Goal: Check status: Check status

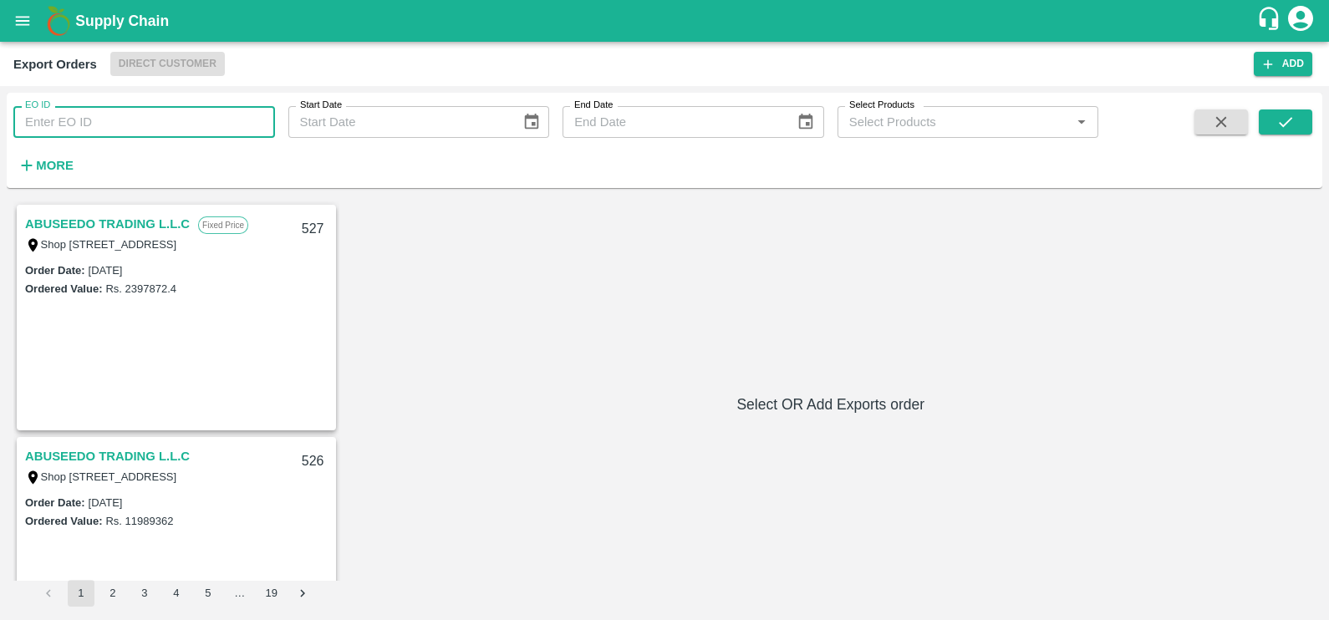
click at [124, 120] on input "EO ID" at bounding box center [144, 122] width 262 height 32
paste input "367"
type input "367"
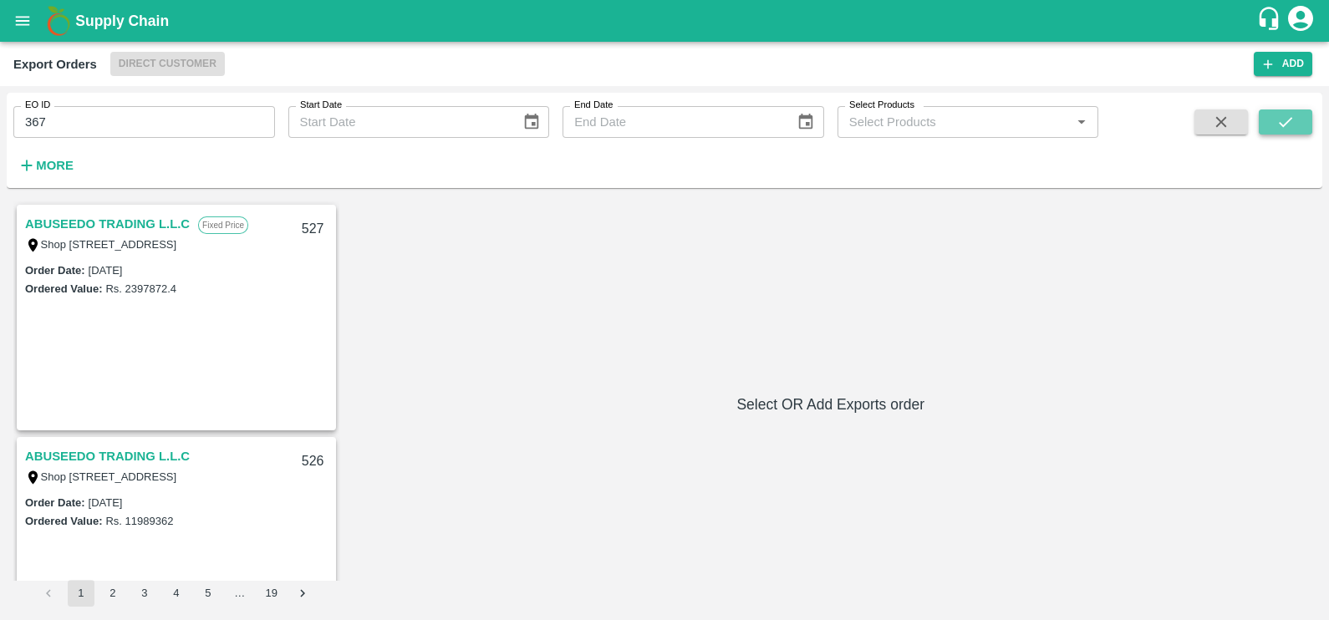
click at [1265, 123] on button "submit" at bounding box center [1285, 121] width 53 height 25
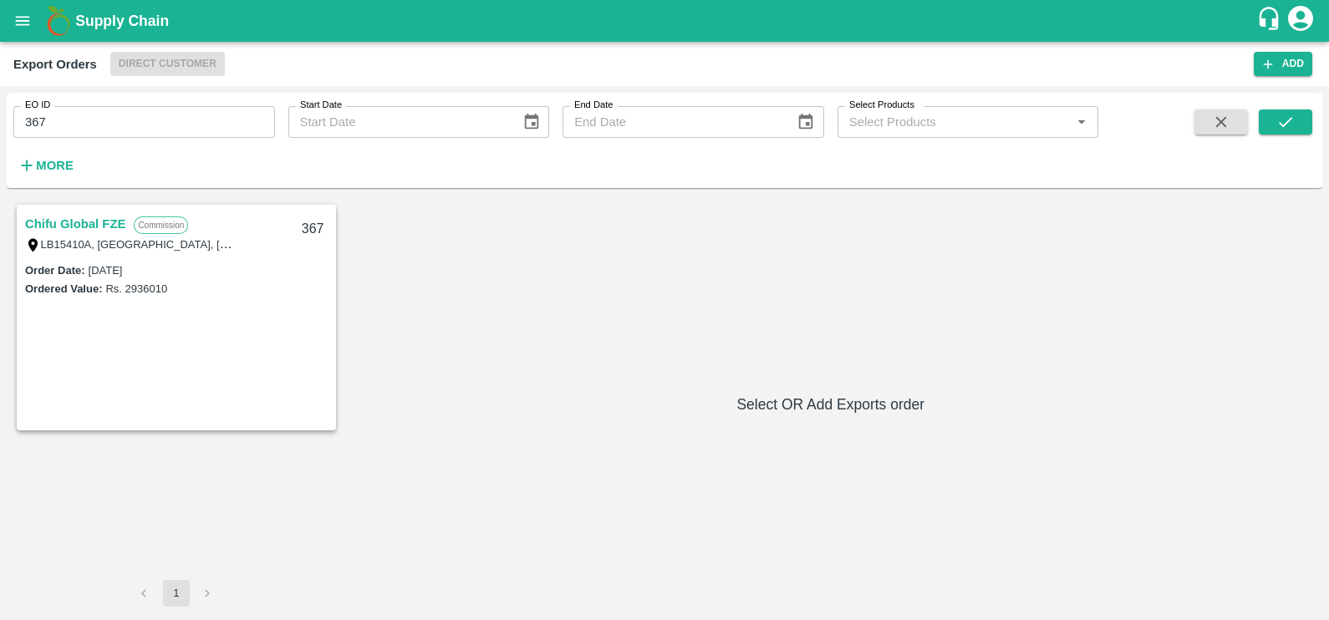
click at [82, 209] on div "Chifu Global FZE Commission LB15410A, [GEOGRAPHIC_DATA] 367" at bounding box center [176, 232] width 316 height 53
click at [84, 220] on link "Chifu Global FZE" at bounding box center [75, 224] width 100 height 22
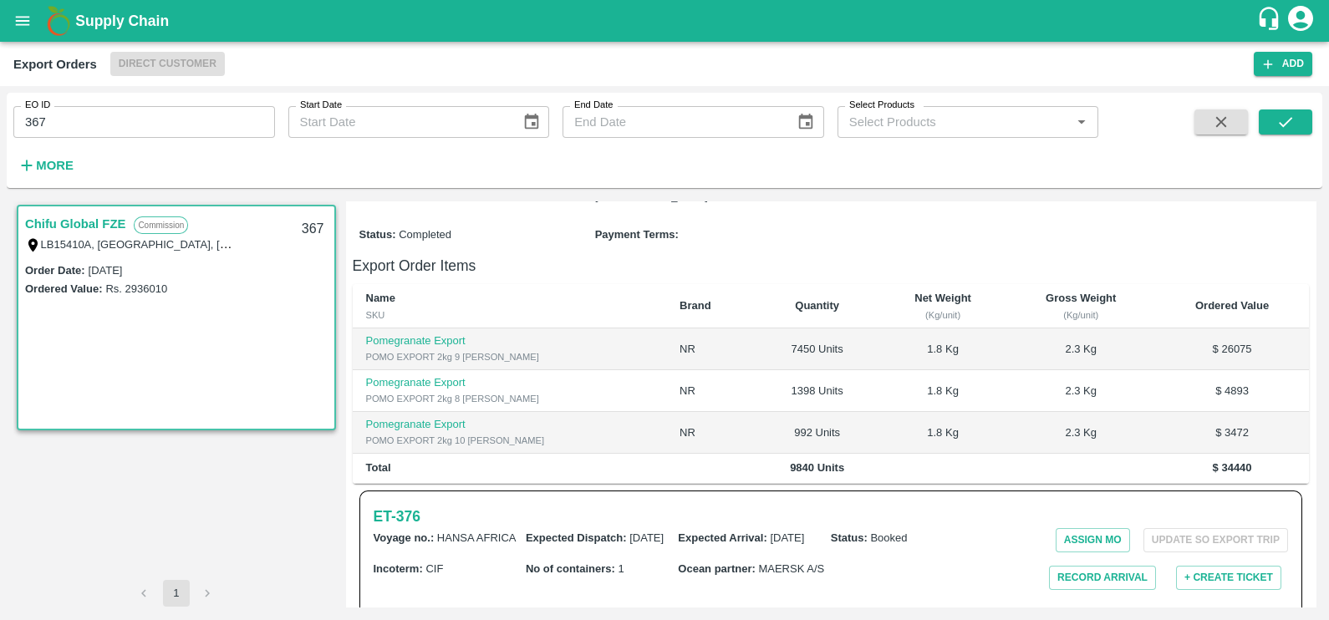
scroll to position [418, 0]
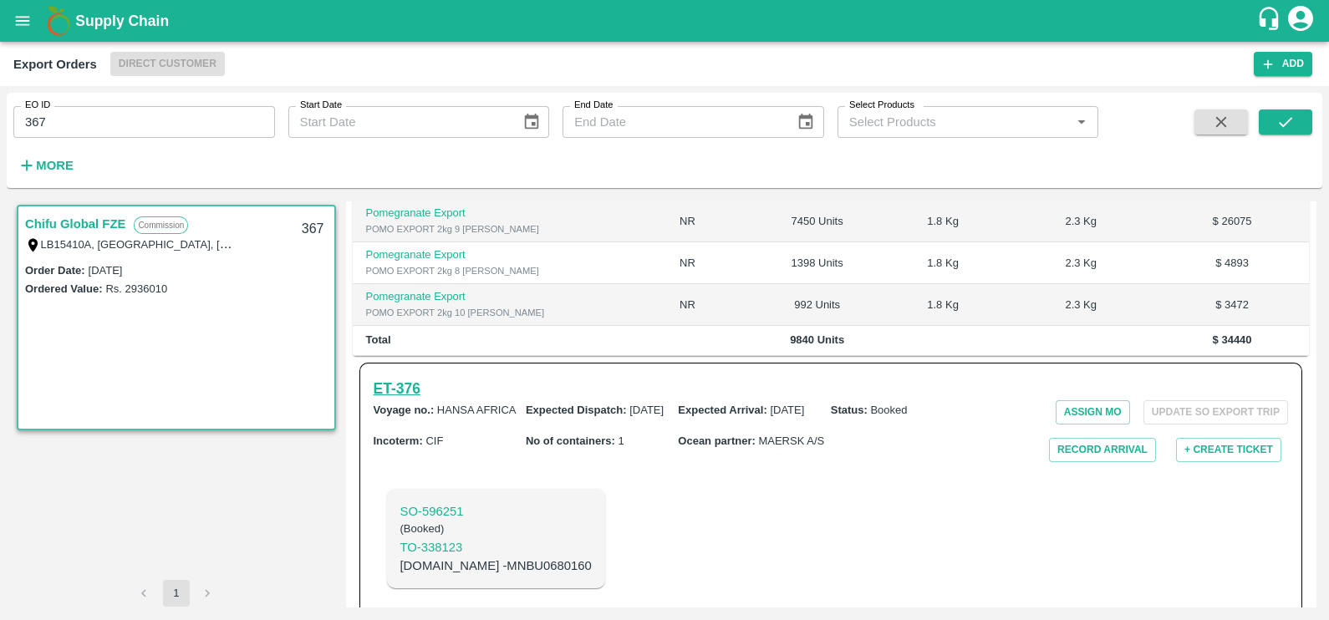
click at [395, 377] on h6 "ET- 376" at bounding box center [397, 388] width 47 height 23
click at [17, 24] on icon "open drawer" at bounding box center [23, 20] width 14 height 9
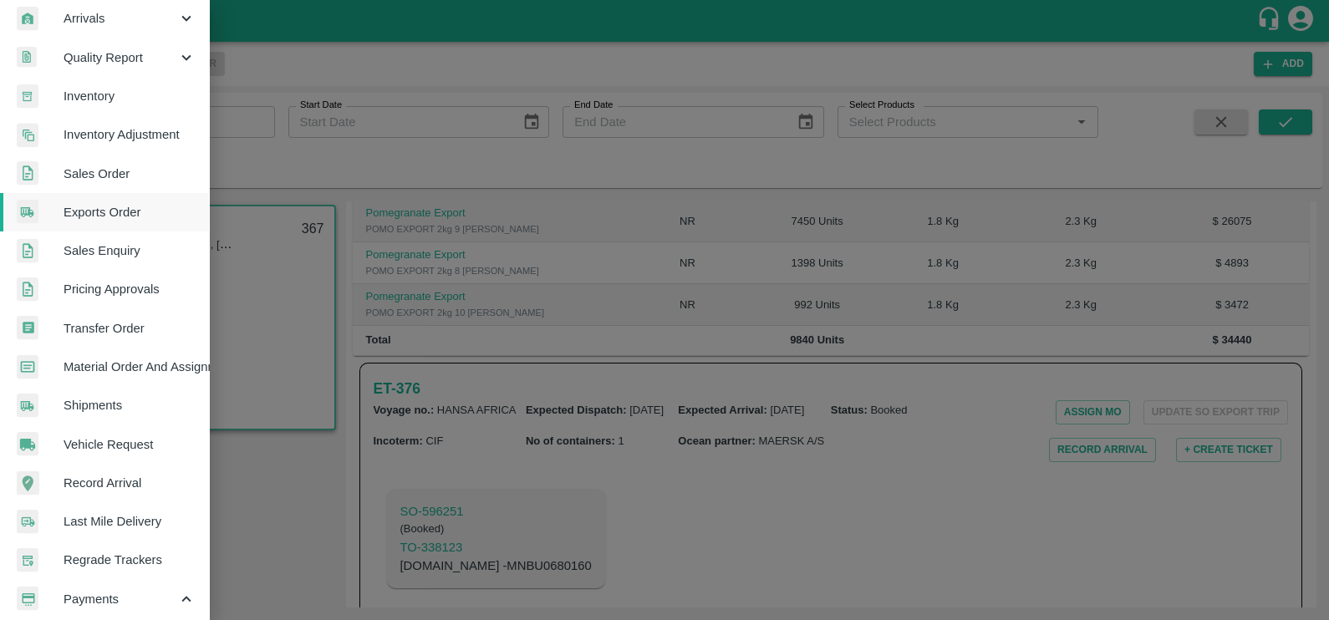
scroll to position [408, 0]
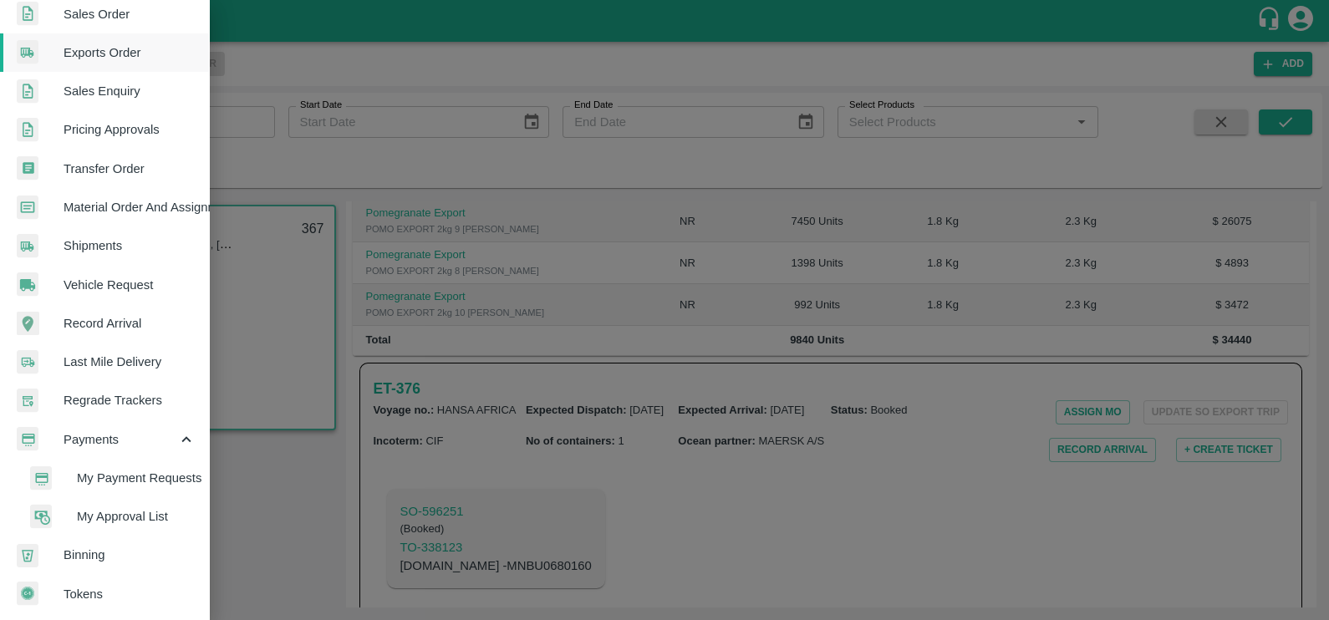
click at [133, 469] on span "My Payment Requests" at bounding box center [136, 478] width 119 height 18
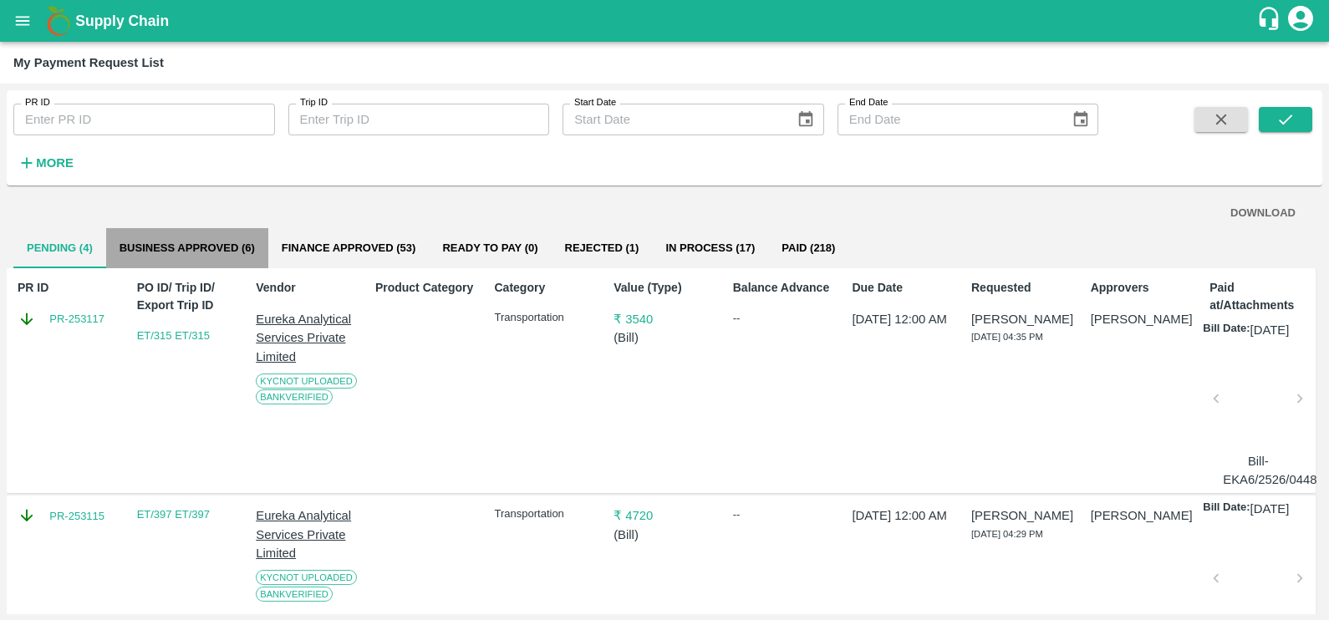
click at [201, 257] on button "Business Approved (6)" at bounding box center [187, 248] width 162 height 40
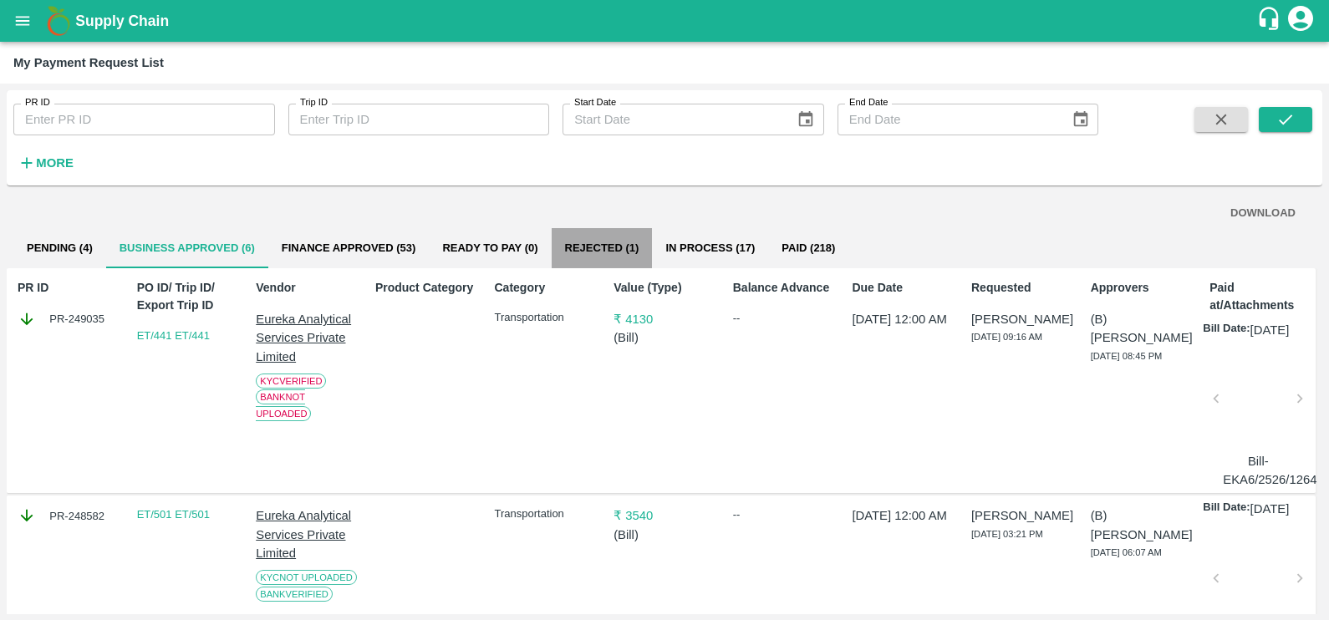
click at [578, 247] on button "Rejected (1)" at bounding box center [602, 248] width 101 height 40
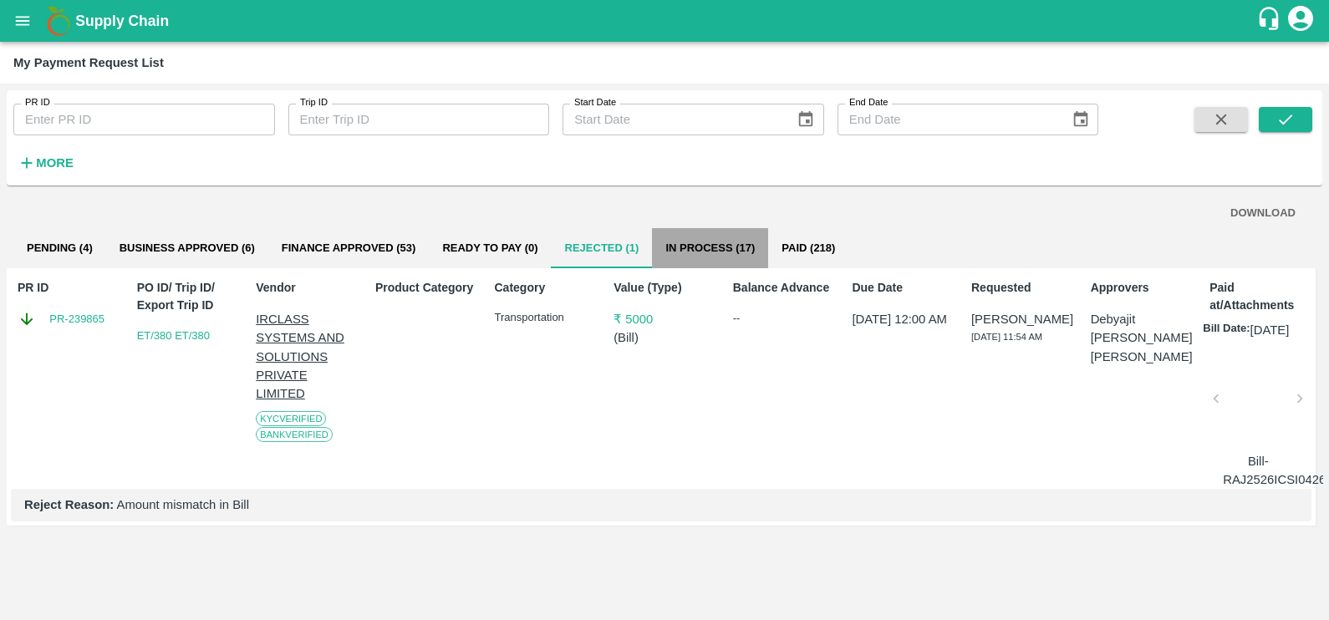
click at [702, 254] on button "In Process (17)" at bounding box center [710, 248] width 116 height 40
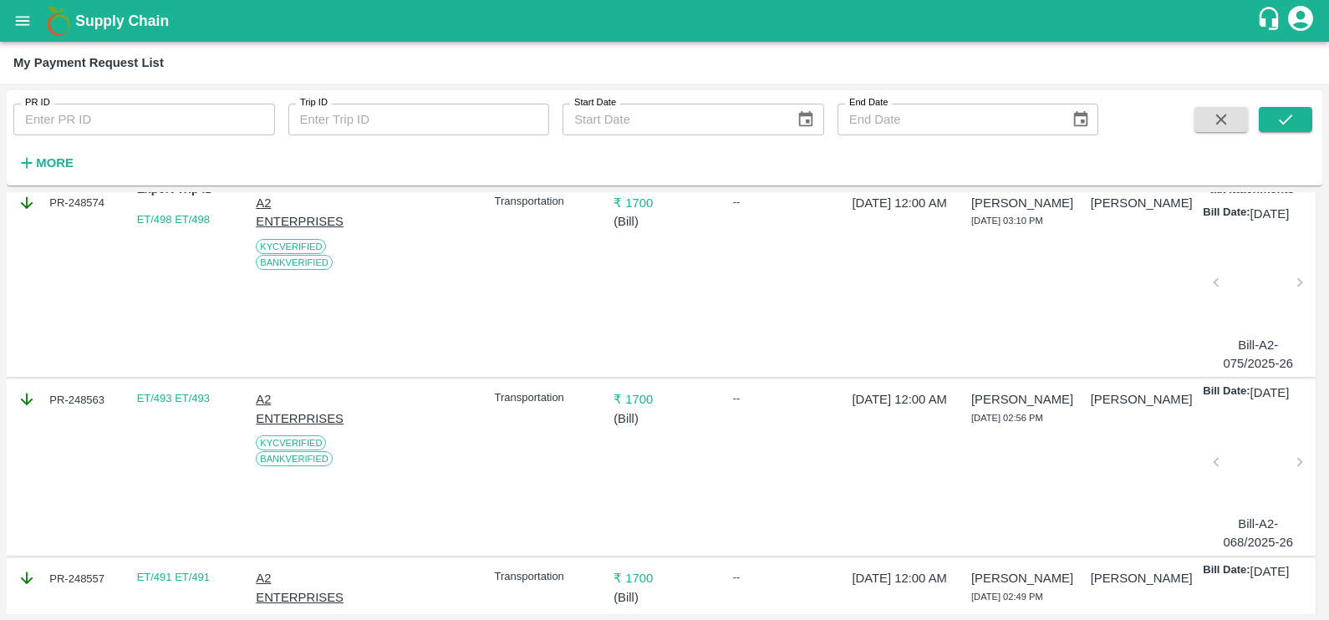
scroll to position [0, 0]
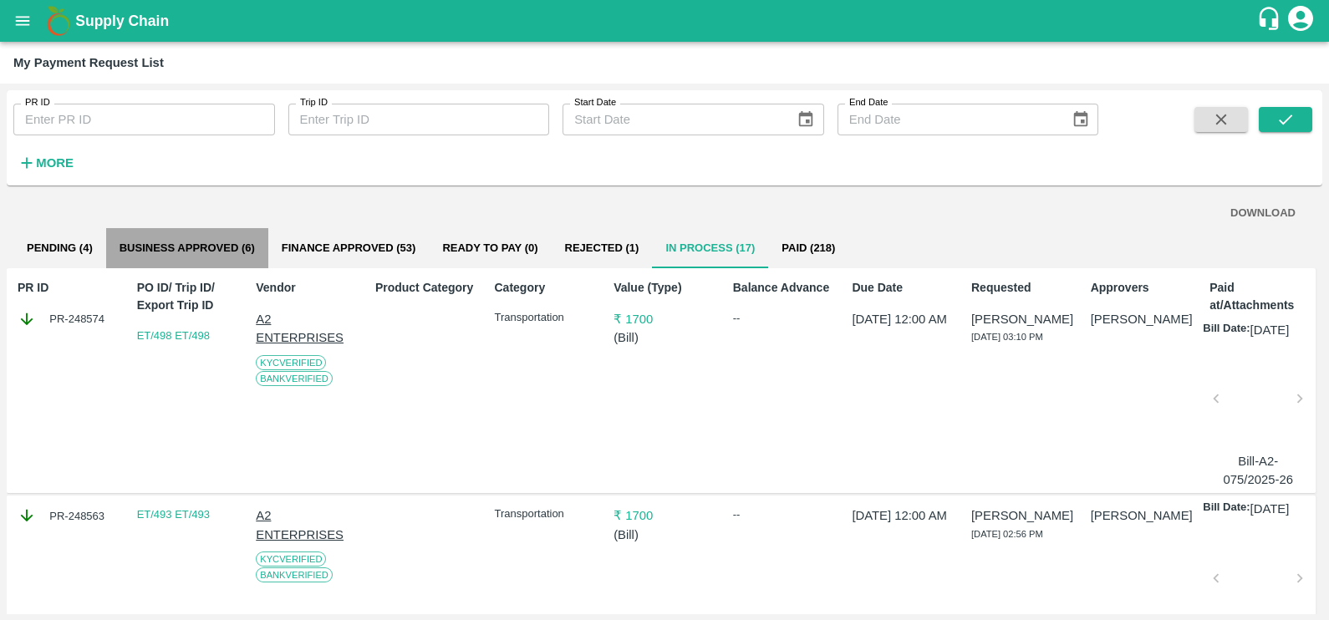
click at [218, 256] on button "Business Approved (6)" at bounding box center [187, 248] width 162 height 40
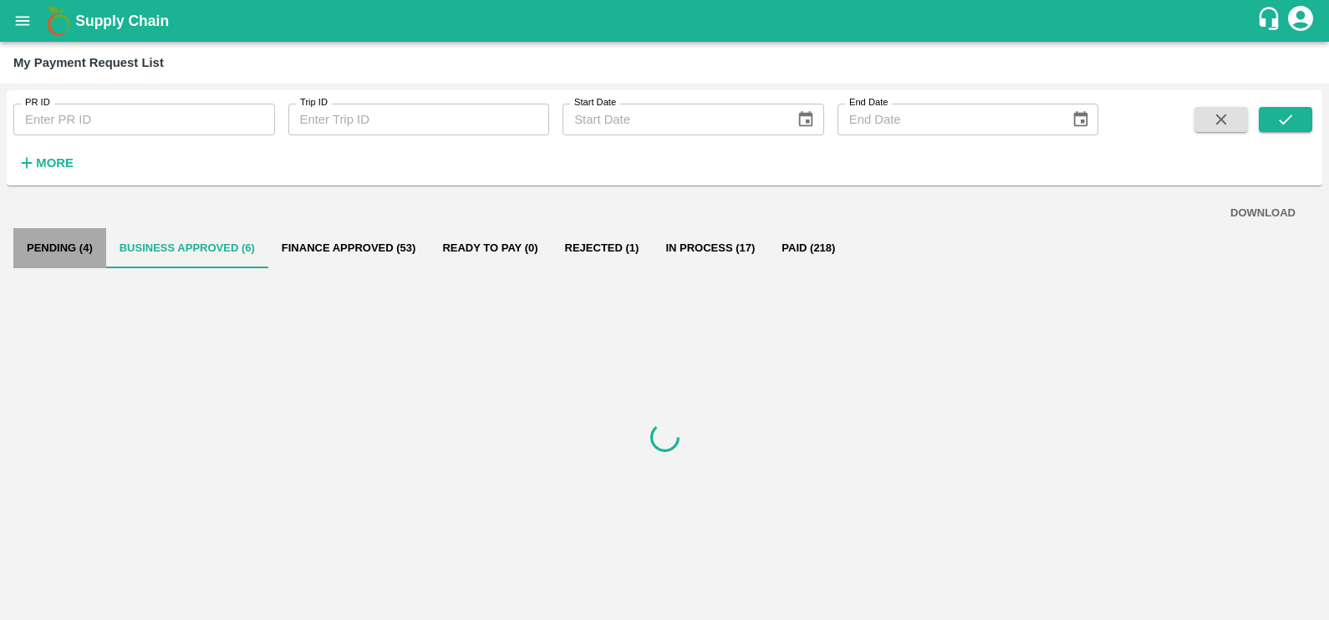
click at [53, 236] on button "Pending (4)" at bounding box center [59, 248] width 93 height 40
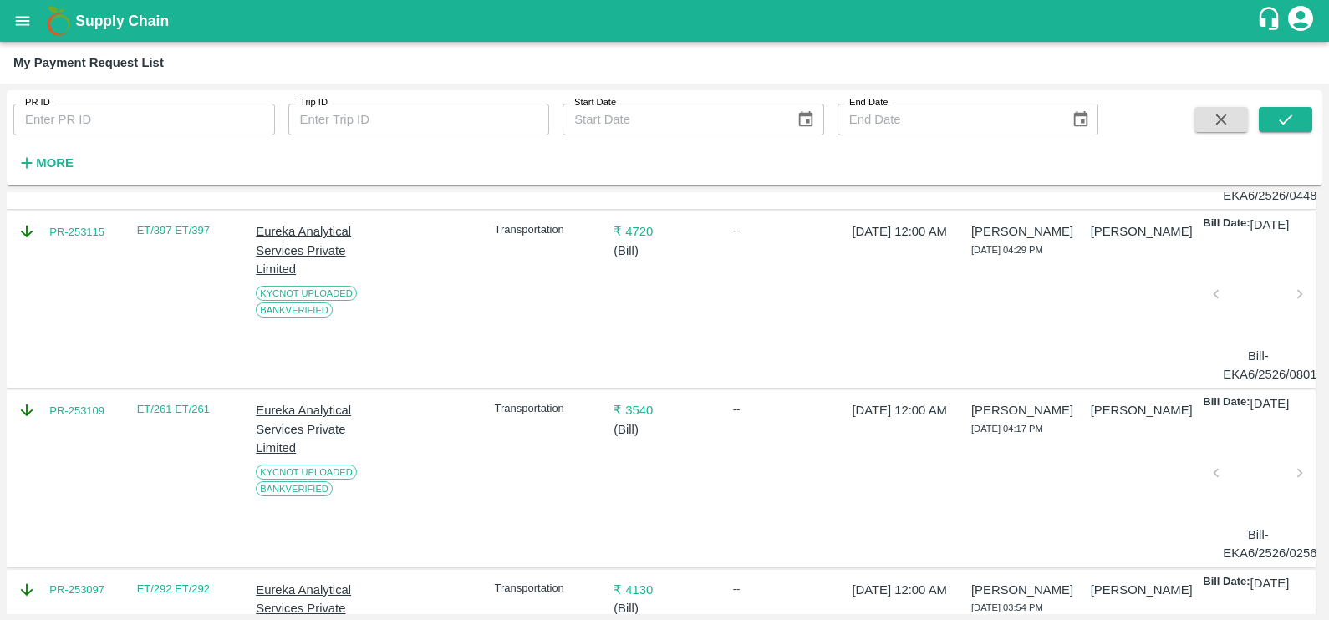
scroll to position [288, 0]
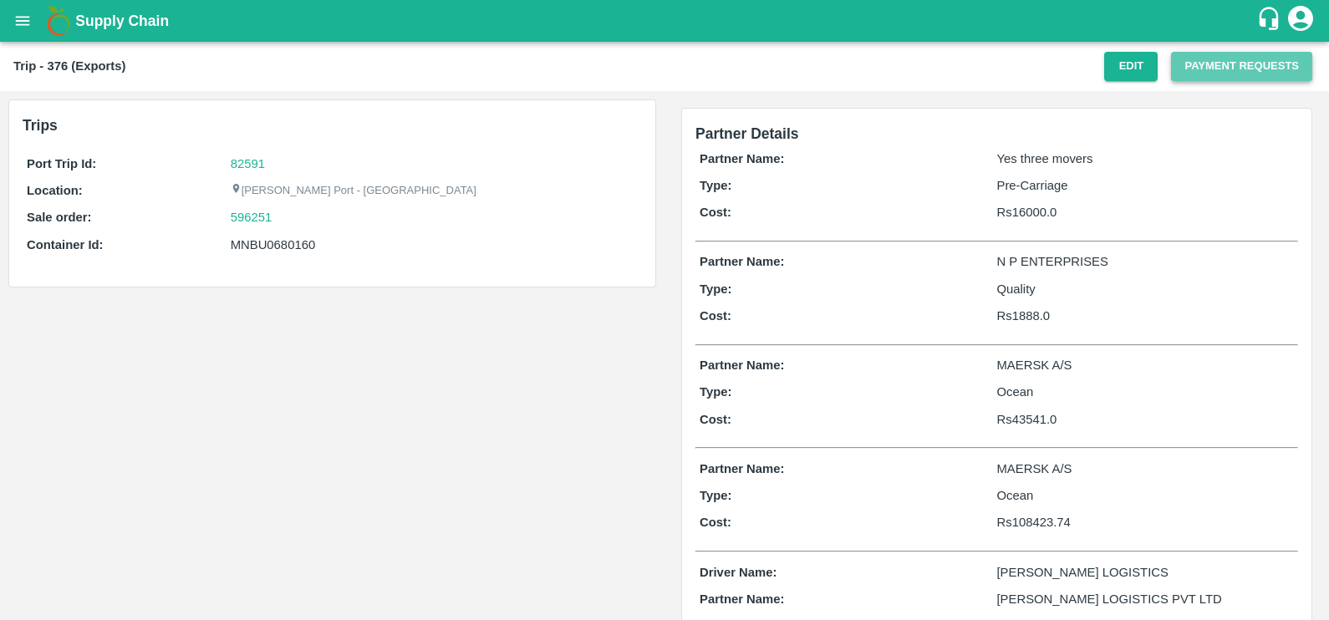
click at [1187, 74] on button "Payment Requests" at bounding box center [1241, 66] width 141 height 29
